Goal: Task Accomplishment & Management: Complete application form

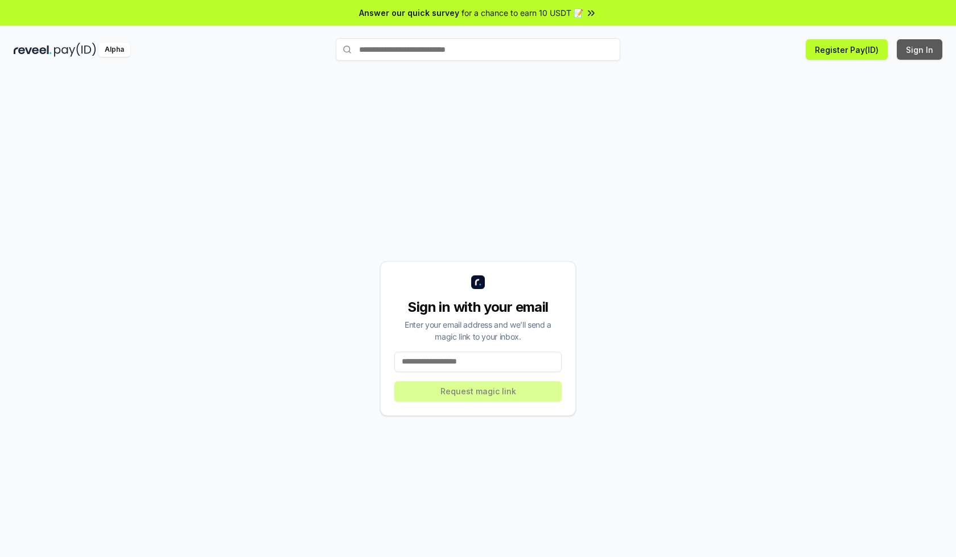
click at [920, 50] on button "Sign In" at bounding box center [920, 49] width 46 height 20
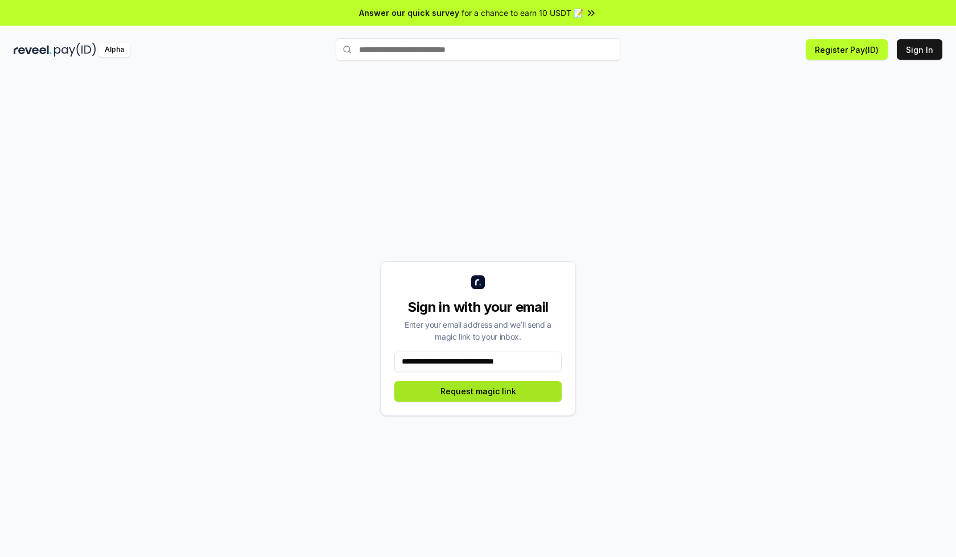
type input "**********"
click at [478, 391] on button "Request magic link" at bounding box center [477, 391] width 167 height 20
